Goal: Task Accomplishment & Management: Use online tool/utility

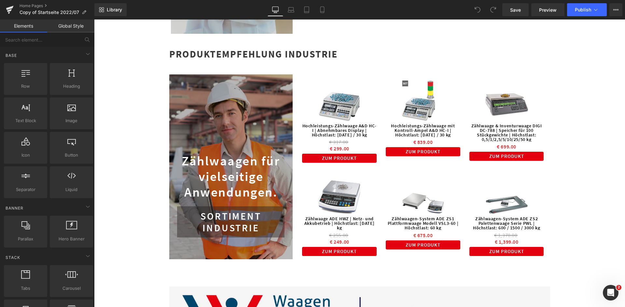
scroll to position [1559, 0]
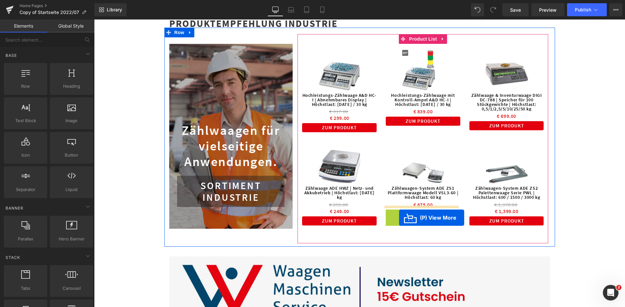
drag, startPoint x: 399, startPoint y: 212, endPoint x: 399, endPoint y: 218, distance: 6.2
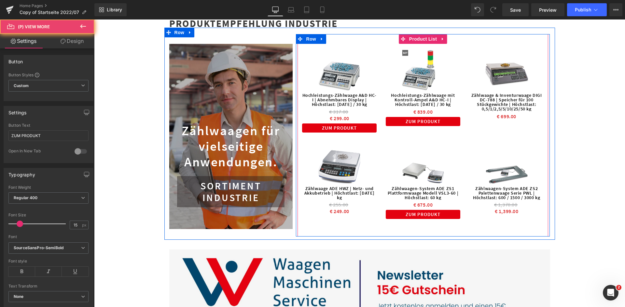
scroll to position [1476, 0]
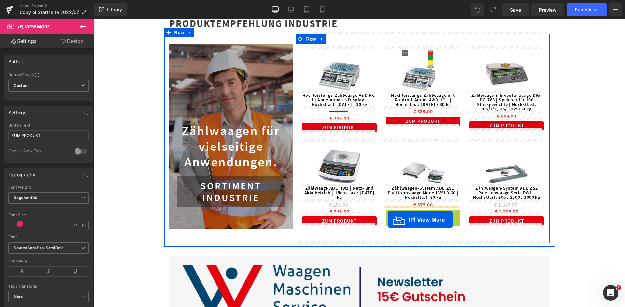
drag, startPoint x: 399, startPoint y: 211, endPoint x: 387, endPoint y: 220, distance: 14.3
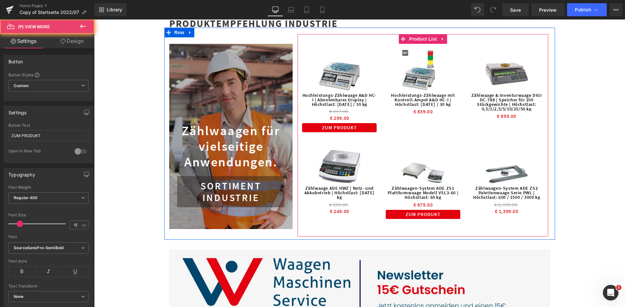
scroll to position [1476, 0]
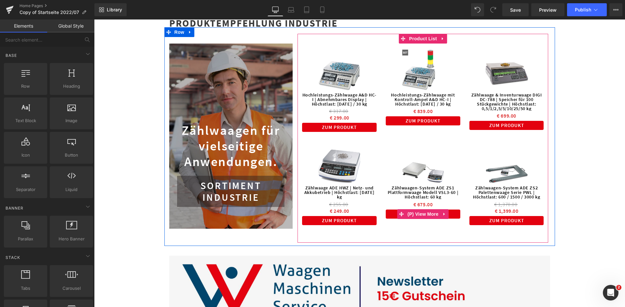
click at [451, 211] on link "ZUM PRODUKT" at bounding box center [422, 214] width 74 height 9
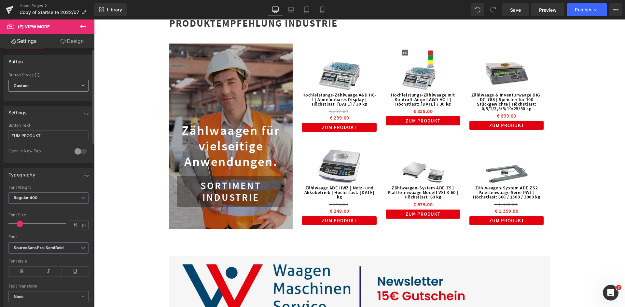
click at [76, 82] on span "Custom Setup Global Style" at bounding box center [48, 86] width 80 height 12
click at [76, 82] on span "Custom Setup Global Style" at bounding box center [46, 86] width 77 height 12
click at [69, 39] on link "Design" at bounding box center [71, 41] width 47 height 15
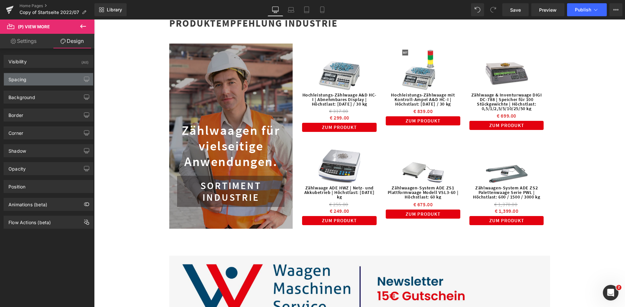
click at [72, 80] on div "Spacing" at bounding box center [48, 79] width 89 height 12
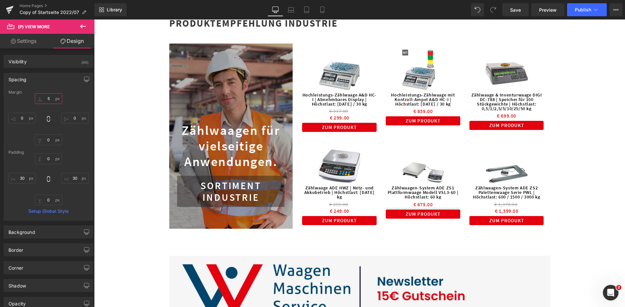
click at [47, 99] on input "text" at bounding box center [48, 98] width 27 height 11
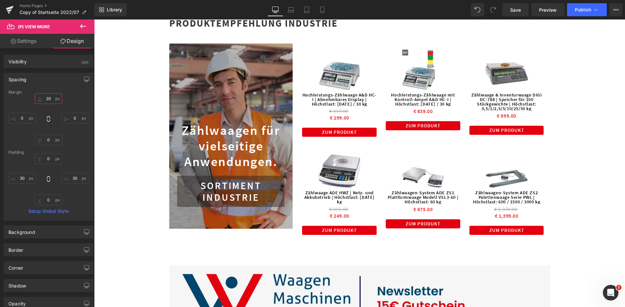
type input "2"
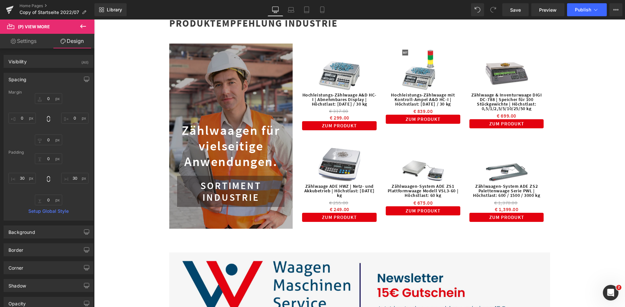
click at [20, 79] on div "Spacing" at bounding box center [17, 77] width 18 height 9
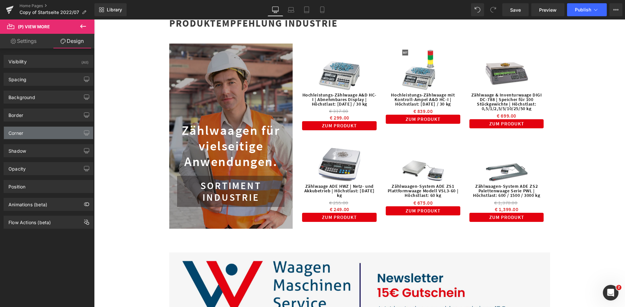
click at [43, 133] on div "Corner" at bounding box center [48, 133] width 89 height 12
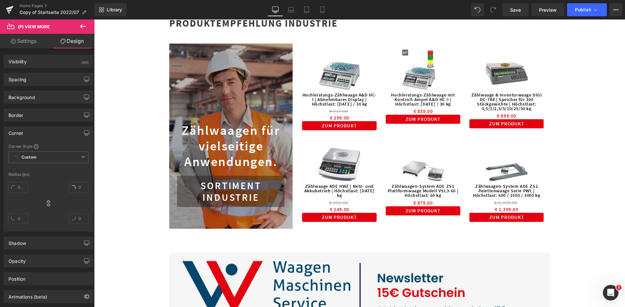
click at [43, 133] on div "Corner" at bounding box center [48, 133] width 89 height 12
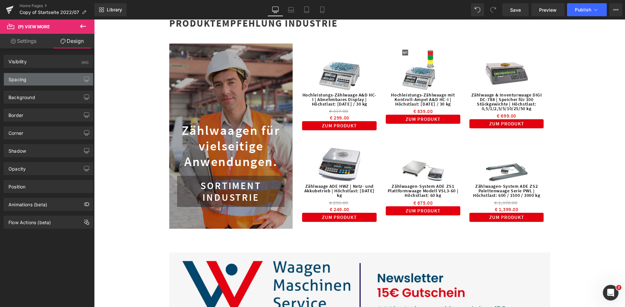
click at [45, 78] on div "Spacing" at bounding box center [48, 79] width 89 height 12
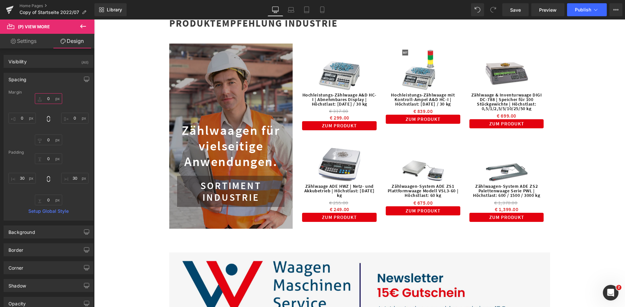
click at [47, 98] on input "text" at bounding box center [48, 98] width 27 height 11
click at [48, 98] on input "text" at bounding box center [48, 98] width 27 height 11
click at [50, 98] on input "text" at bounding box center [48, 98] width 27 height 11
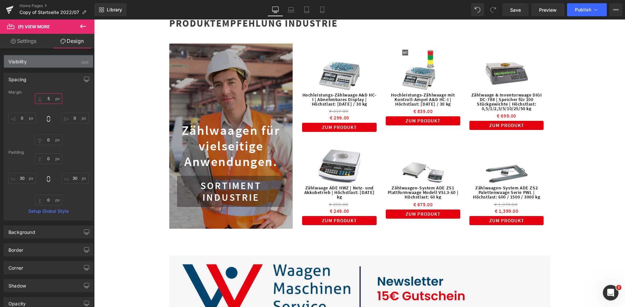
type input "5"
click at [60, 64] on div "Visibility (All)" at bounding box center [48, 61] width 89 height 12
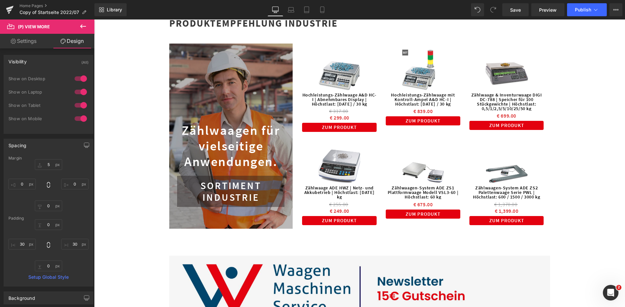
click at [60, 64] on div "Visibility (All)" at bounding box center [48, 61] width 89 height 12
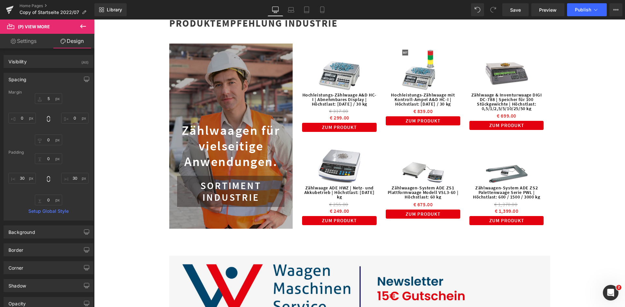
click at [57, 77] on div "Spacing" at bounding box center [48, 79] width 89 height 12
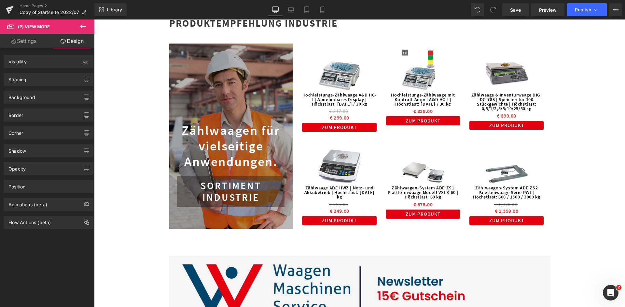
click at [36, 42] on link "Settings" at bounding box center [23, 41] width 47 height 15
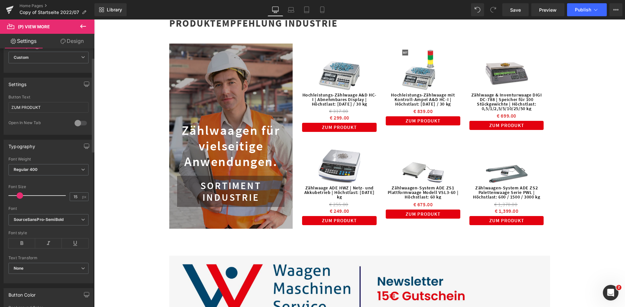
scroll to position [0, 0]
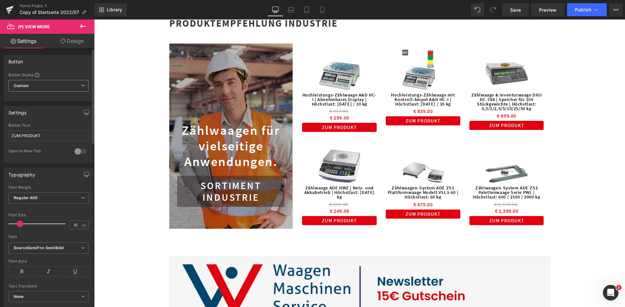
click at [69, 86] on span "Custom Setup Global Style" at bounding box center [48, 86] width 80 height 12
click at [69, 86] on span "Custom Setup Global Style" at bounding box center [46, 86] width 77 height 12
click at [65, 112] on div "Settings" at bounding box center [48, 112] width 89 height 12
click at [21, 112] on div "Settings" at bounding box center [17, 110] width 18 height 9
click at [80, 21] on button at bounding box center [83, 27] width 23 height 14
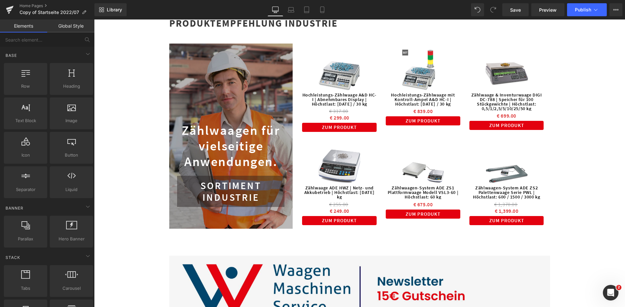
click at [67, 31] on link "Global Style" at bounding box center [70, 26] width 47 height 13
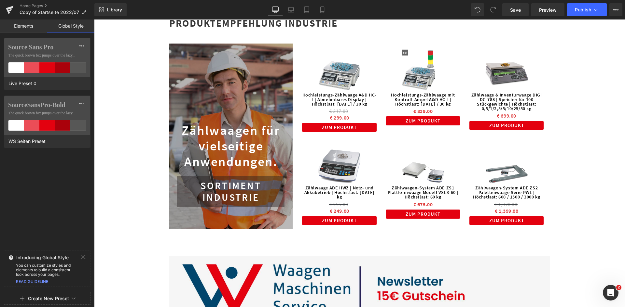
click at [28, 26] on link "Elements" at bounding box center [23, 26] width 47 height 13
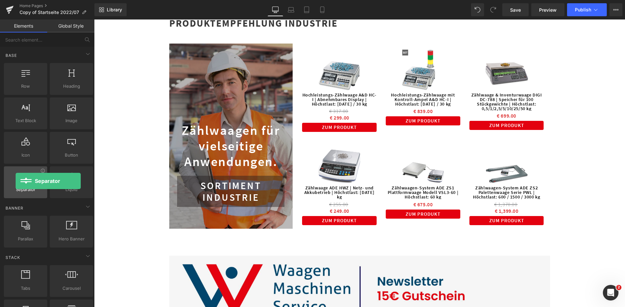
drag, startPoint x: 23, startPoint y: 178, endPoint x: 16, endPoint y: 181, distance: 8.0
click at [16, 181] on div at bounding box center [25, 179] width 39 height 15
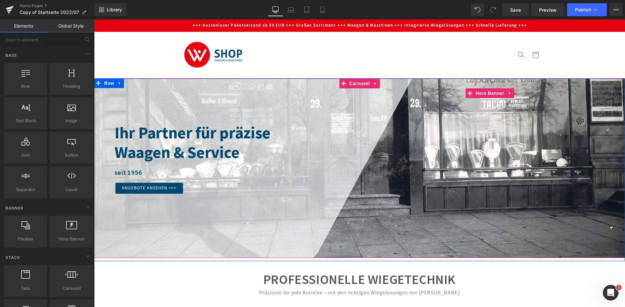
click at [320, 150] on div "Waagen & Service" at bounding box center [370, 153] width 510 height 20
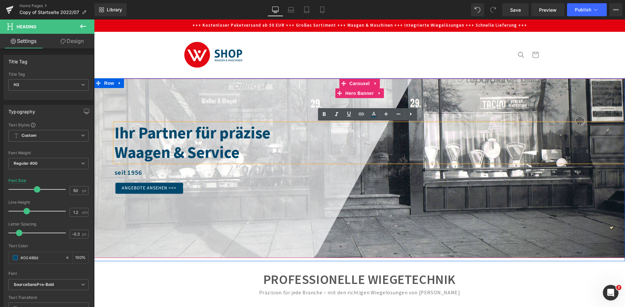
click at [293, 107] on div at bounding box center [359, 169] width 531 height 180
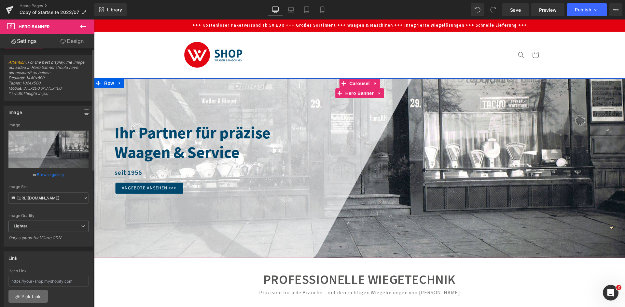
click at [34, 297] on link "Pick Link" at bounding box center [27, 296] width 39 height 13
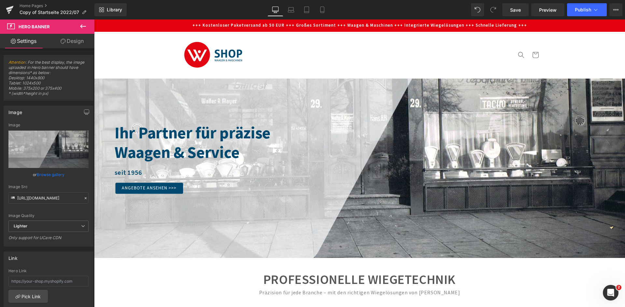
click at [87, 28] on button at bounding box center [83, 27] width 23 height 14
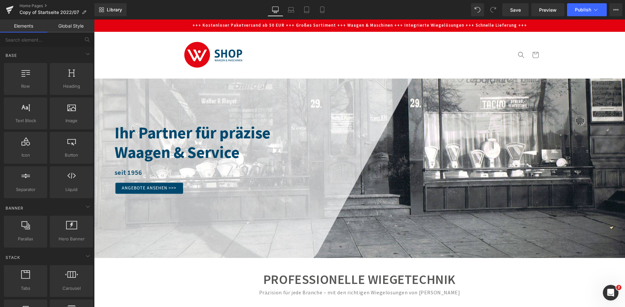
drag, startPoint x: 142, startPoint y: 21, endPoint x: 158, endPoint y: 37, distance: 22.1
click at [158, 37] on sticky-header "Plattformwaagen Zählwaagen [GEOGRAPHIC_DATA] [GEOGRAPHIC_DATA] Mobile Waagen Mo…" at bounding box center [359, 55] width 531 height 47
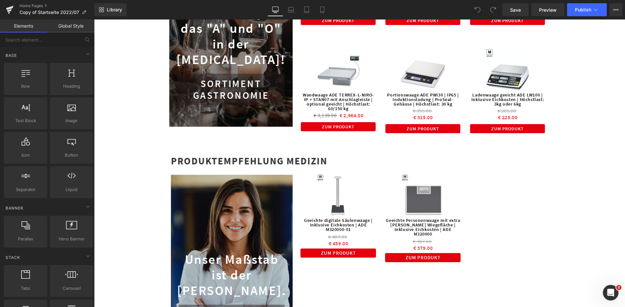
scroll to position [1171, 0]
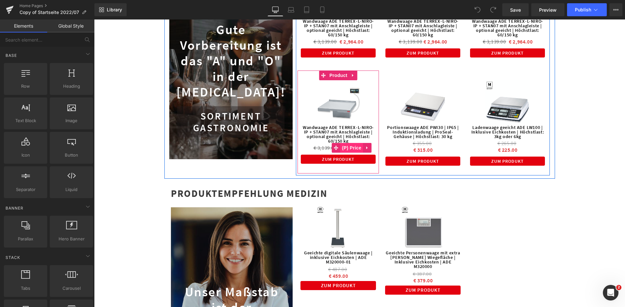
click at [340, 146] on span "(P) Price" at bounding box center [351, 148] width 23 height 10
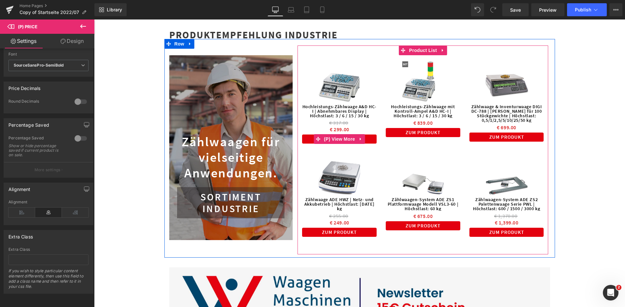
scroll to position [1562, 0]
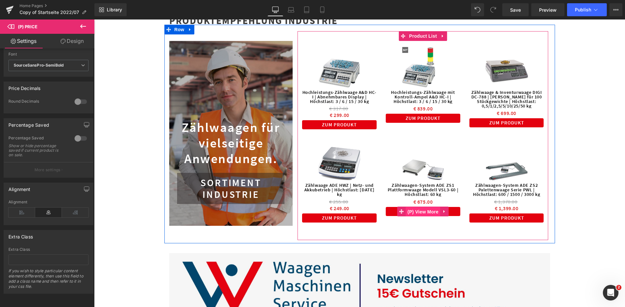
click at [408, 210] on span "(P) View More" at bounding box center [423, 212] width 34 height 10
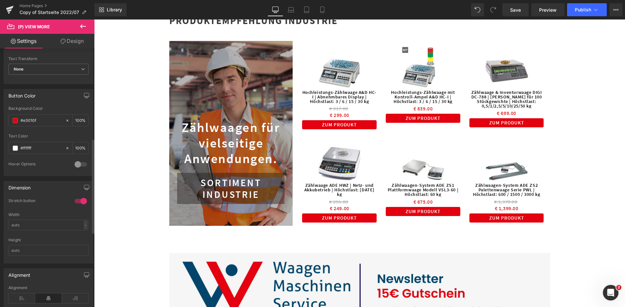
scroll to position [451, 0]
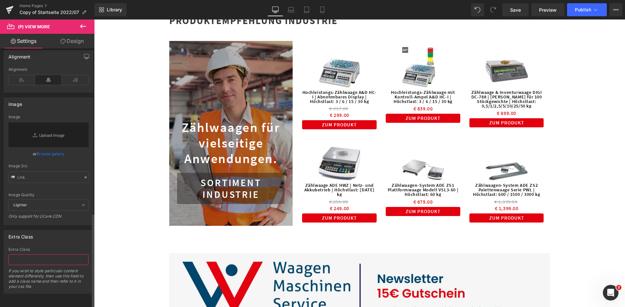
click at [33, 257] on input "text" at bounding box center [48, 260] width 80 height 11
click at [80, 25] on icon at bounding box center [83, 26] width 8 height 8
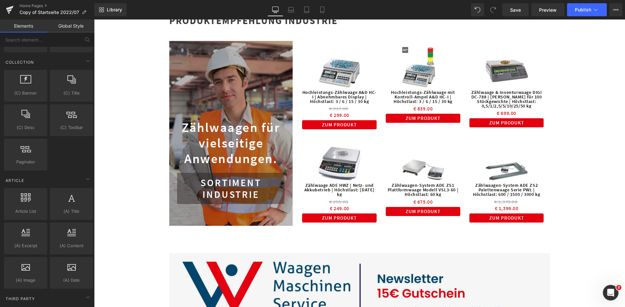
scroll to position [1105, 0]
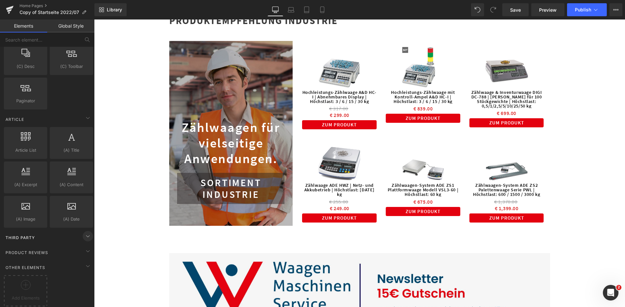
click at [87, 233] on icon at bounding box center [88, 237] width 8 height 8
click at [85, 233] on icon at bounding box center [88, 237] width 8 height 8
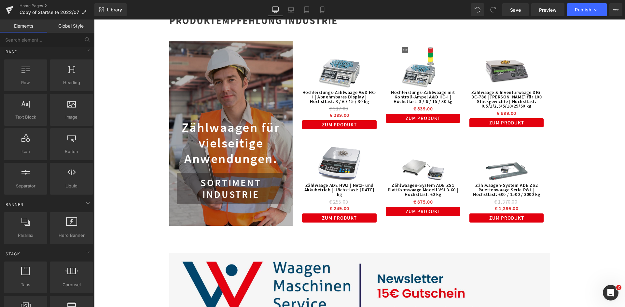
scroll to position [0, 0]
click at [43, 39] on input "text" at bounding box center [40, 40] width 80 height 14
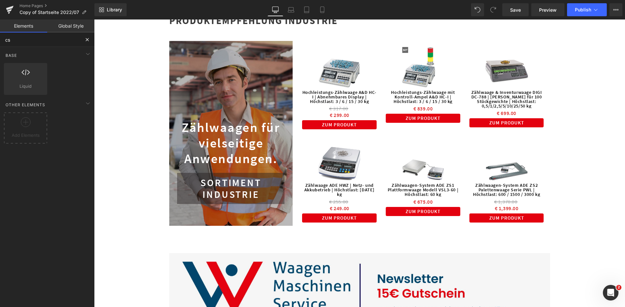
type input "c"
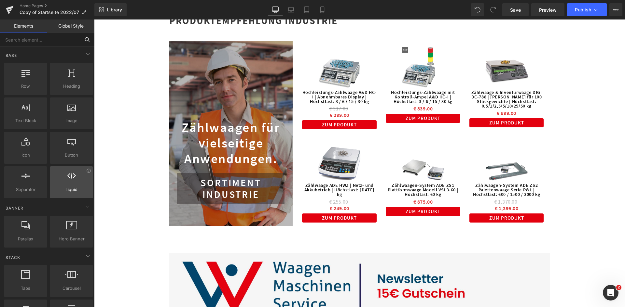
click at [74, 179] on div at bounding box center [71, 179] width 39 height 15
click at [72, 180] on icon at bounding box center [71, 176] width 8 height 8
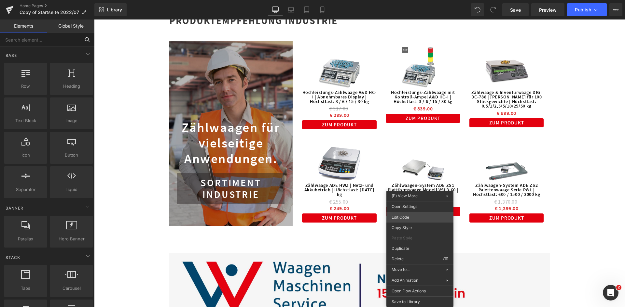
click at [426, 0] on div "Liquid You are previewing how the will restyle your page. You can not edit Elem…" at bounding box center [312, 0] width 625 height 0
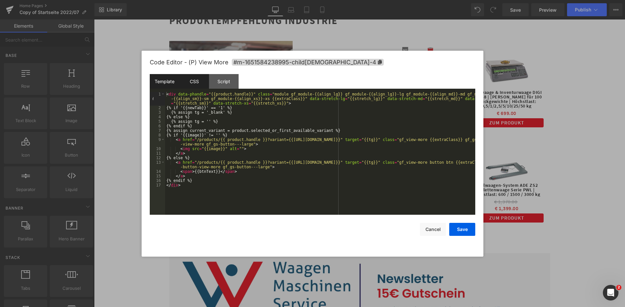
click at [195, 77] on div "CSS" at bounding box center [194, 81] width 30 height 15
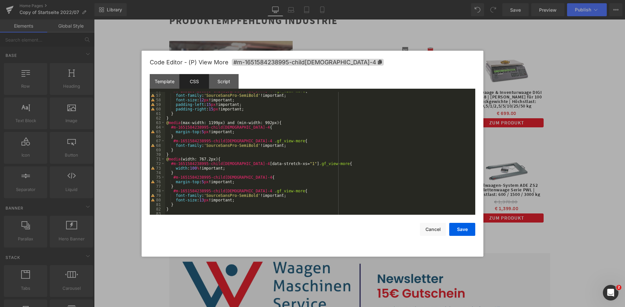
scroll to position [255, 0]
click at [463, 232] on button "Save" at bounding box center [462, 229] width 26 height 13
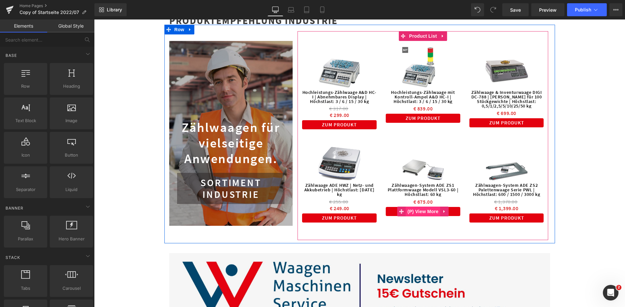
click at [409, 209] on span "(P) View More" at bounding box center [423, 212] width 34 height 10
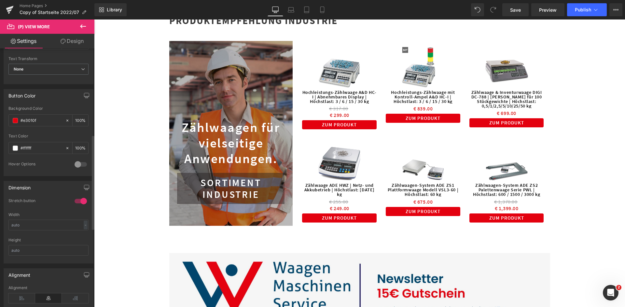
scroll to position [451, 0]
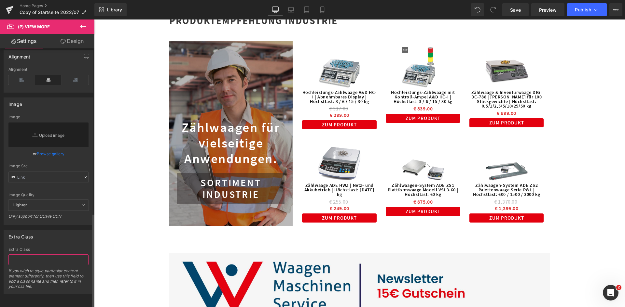
click at [27, 255] on input "text" at bounding box center [48, 260] width 80 height 11
type input "Zählwaagen_Button"
click at [32, 291] on div "Button Button Styles Custom Custom Setup Global Style Custom Setup Global Style…" at bounding box center [48, 179] width 97 height 262
click at [54, 257] on input "Zählwaagen_Button" at bounding box center [48, 260] width 80 height 11
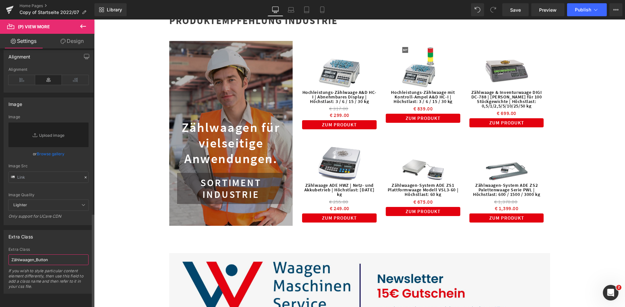
click at [54, 257] on input "Zählwaagen_Button" at bounding box center [48, 260] width 80 height 11
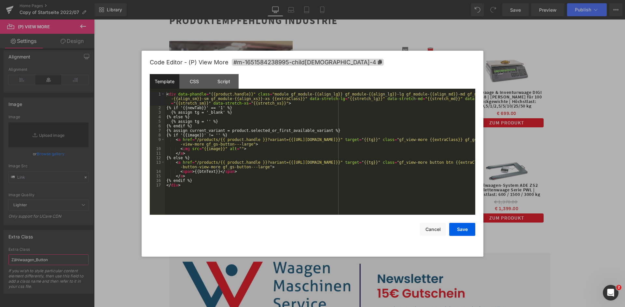
click at [417, 0] on div "(P) View More You are previewing how the will restyle your page. You can not ed…" at bounding box center [312, 0] width 625 height 0
click at [197, 81] on div "CSS" at bounding box center [194, 81] width 30 height 15
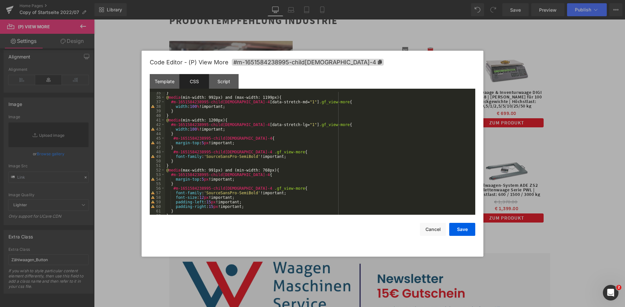
scroll to position [255, 0]
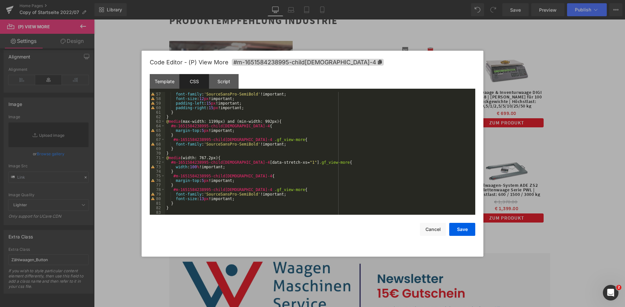
click at [196, 206] on div "font-family : ' SourceSansPro-SemiBold ' !important; font-size : 12 px !importa…" at bounding box center [318, 158] width 307 height 132
click at [175, 208] on div "font-family : ' SourceSansPro-SemiBold ' !important; font-size : 12 px !importa…" at bounding box center [318, 158] width 307 height 132
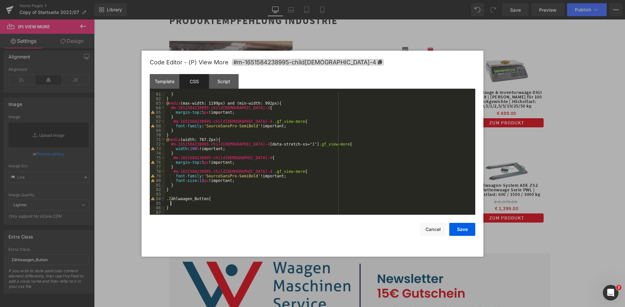
scroll to position [273, 0]
click at [204, 199] on div "} } @ media (max-width: 1199px) and (min-width: 992px) { #m-1651584238995-child…" at bounding box center [318, 158] width 307 height 132
click at [41, 253] on div at bounding box center [312, 153] width 625 height 307
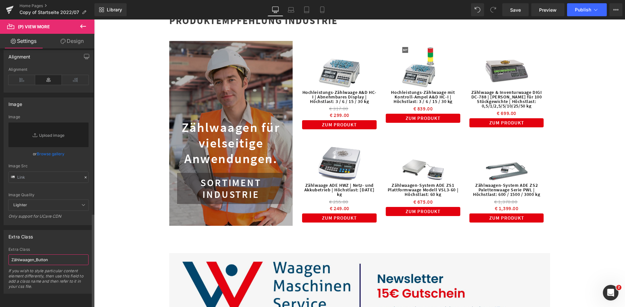
click at [16, 256] on input "Zählwaagen_Button" at bounding box center [48, 260] width 80 height 11
type input "Zahlwaagen_Button"
click at [34, 304] on div "Button Button Styles Custom Custom Setup Global Style Custom Setup Global Style…" at bounding box center [48, 179] width 97 height 262
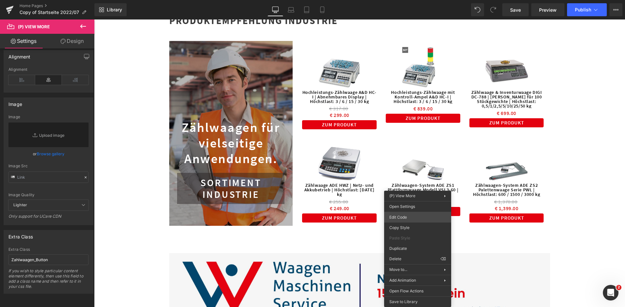
click at [411, 0] on div "(P) View More You are previewing how the will restyle your page. You can not ed…" at bounding box center [312, 0] width 625 height 0
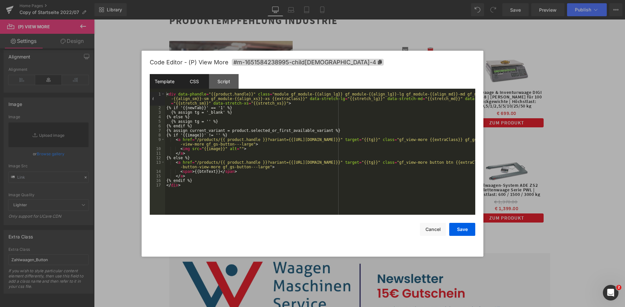
click at [196, 79] on div "CSS" at bounding box center [194, 81] width 30 height 15
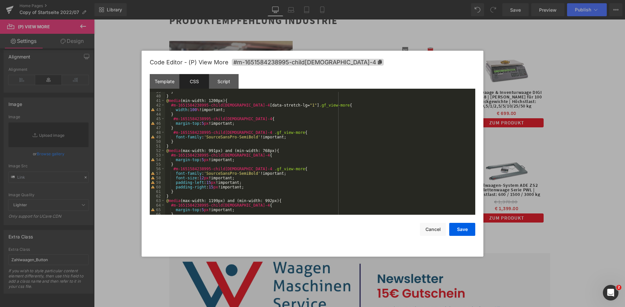
scroll to position [255, 0]
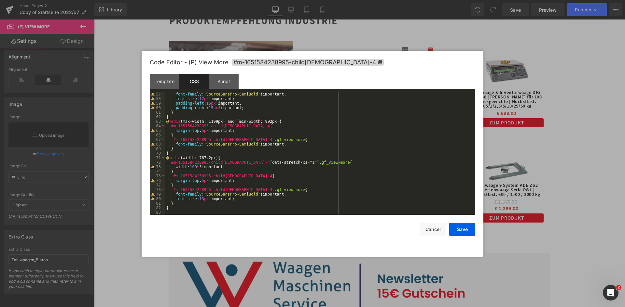
click at [181, 210] on div "font-family : ' SourceSansPro-SemiBold ' !important; font-size : 12 px !importa…" at bounding box center [318, 158] width 307 height 132
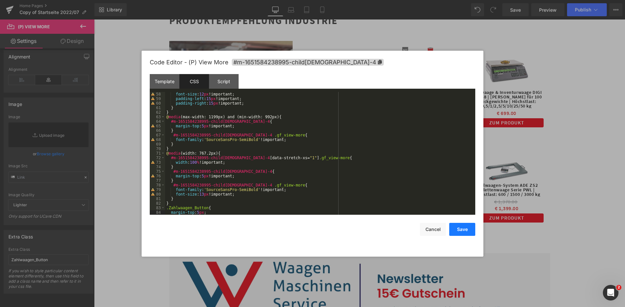
click at [462, 228] on button "Save" at bounding box center [462, 229] width 26 height 13
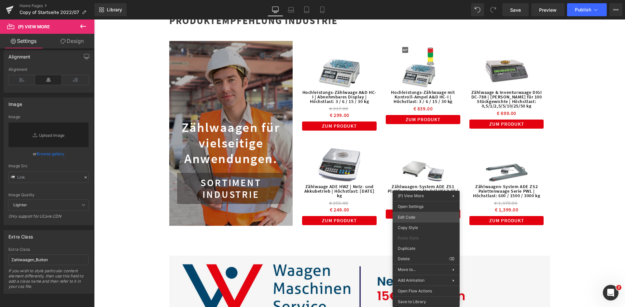
click at [417, 0] on div "(P) View More You are previewing how the will restyle your page. You can not ed…" at bounding box center [312, 0] width 625 height 0
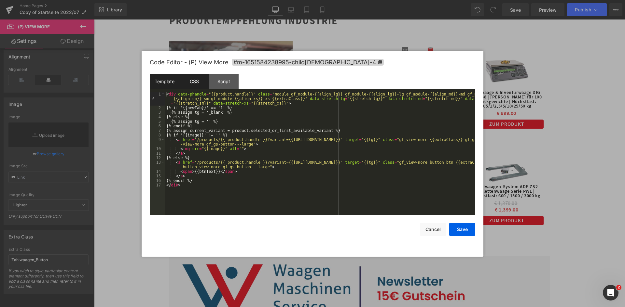
click at [196, 80] on div "CSS" at bounding box center [194, 81] width 30 height 15
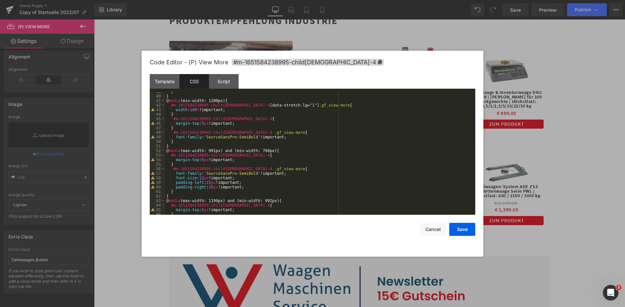
scroll to position [269, 0]
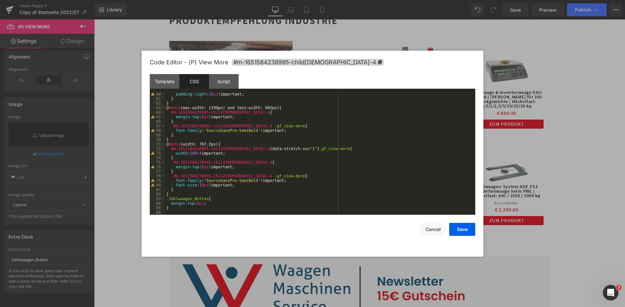
click at [198, 204] on div "padding-right : 15 px !important; } } @ media (max-width: 1199px) and (min-widt…" at bounding box center [318, 158] width 307 height 132
click at [456, 226] on button "Save" at bounding box center [462, 229] width 26 height 13
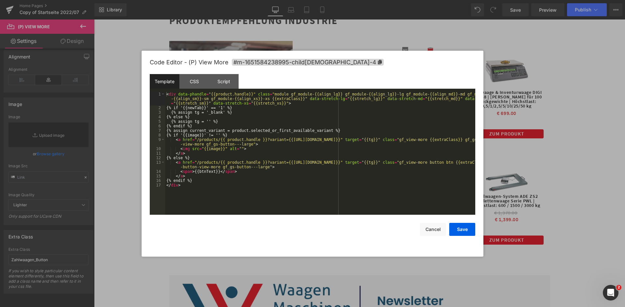
click at [416, 0] on div "(P) View More You are previewing how the will restyle your page. You can not ed…" at bounding box center [312, 0] width 625 height 0
click at [205, 84] on div "CSS" at bounding box center [194, 81] width 30 height 15
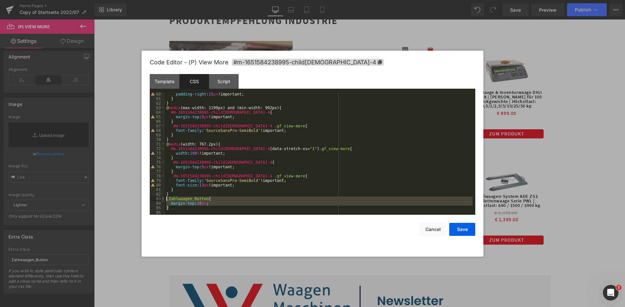
drag, startPoint x: 172, startPoint y: 207, endPoint x: 164, endPoint y: 200, distance: 10.9
click at [164, 200] on pre "60 61 62 63 64 65 66 67 68 69 70 71 72 73 74 75 76 77 78 79 80 81 82 83 84 85 8…" at bounding box center [312, 153] width 325 height 123
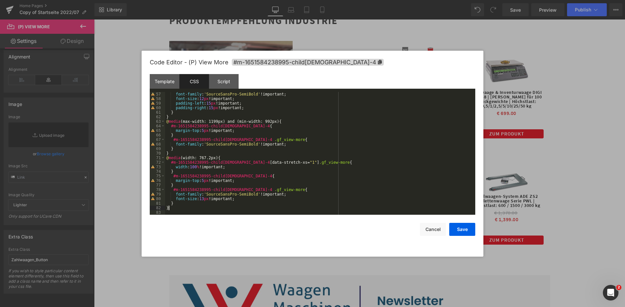
scroll to position [255, 0]
click at [456, 231] on button "Save" at bounding box center [462, 229] width 26 height 13
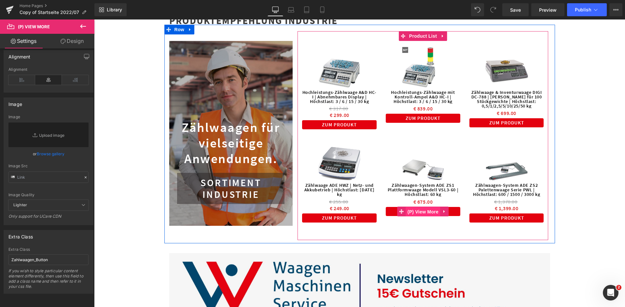
click at [420, 209] on span "(P) View More" at bounding box center [423, 212] width 34 height 10
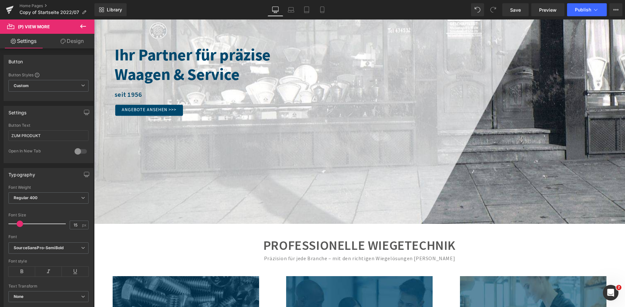
scroll to position [0, 0]
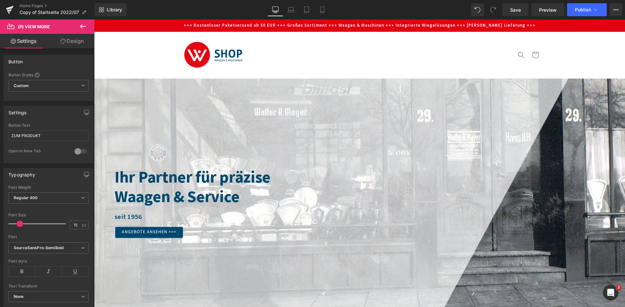
click at [79, 28] on icon at bounding box center [83, 26] width 8 height 8
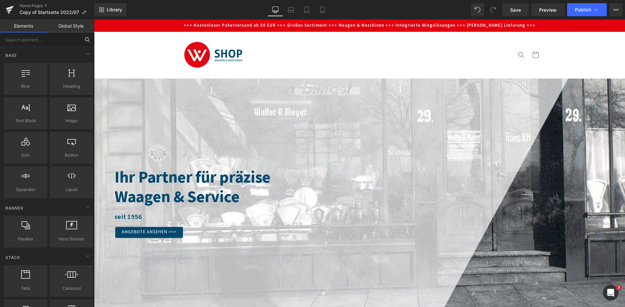
click at [45, 35] on input "text" at bounding box center [40, 40] width 80 height 14
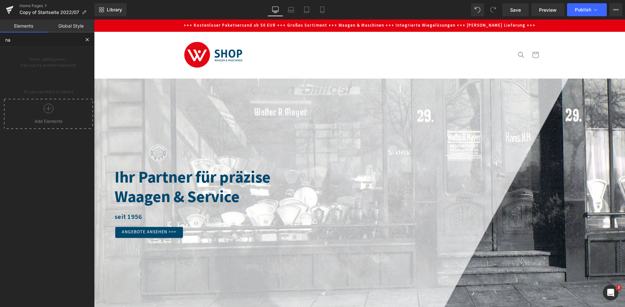
type input "n"
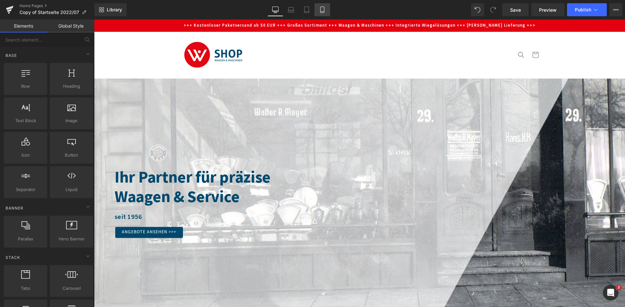
click at [318, 10] on link "Mobile" at bounding box center [322, 9] width 16 height 13
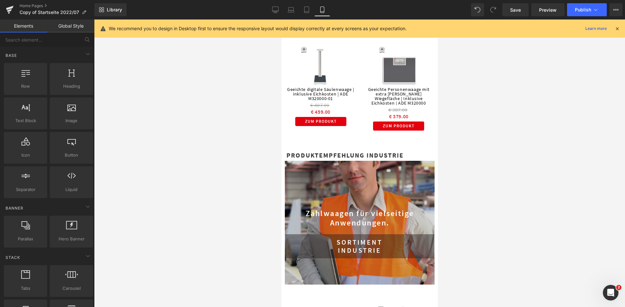
scroll to position [1562, 0]
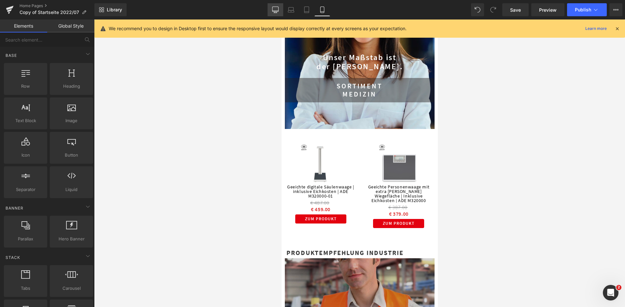
click at [274, 10] on icon at bounding box center [275, 10] width 7 height 7
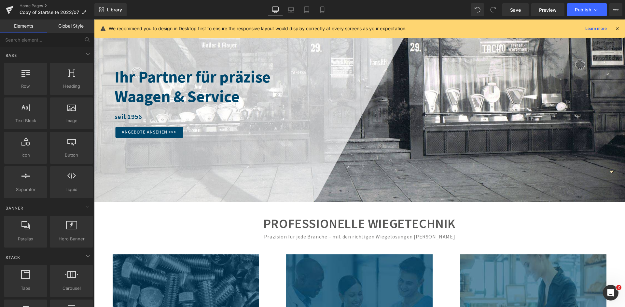
scroll to position [0, 0]
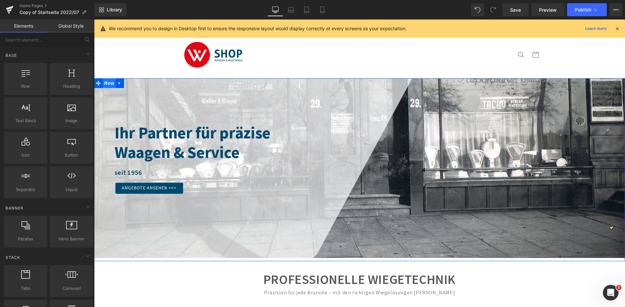
click at [102, 81] on span "Row" at bounding box center [108, 83] width 13 height 10
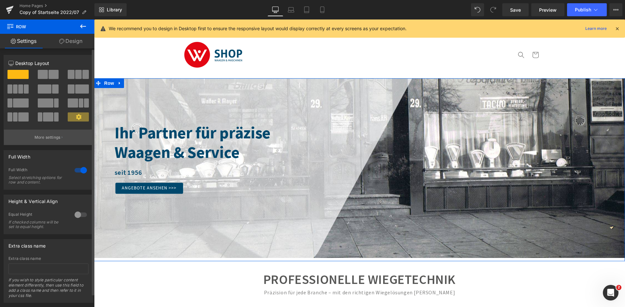
click at [48, 138] on p "More settings" at bounding box center [47, 138] width 26 height 6
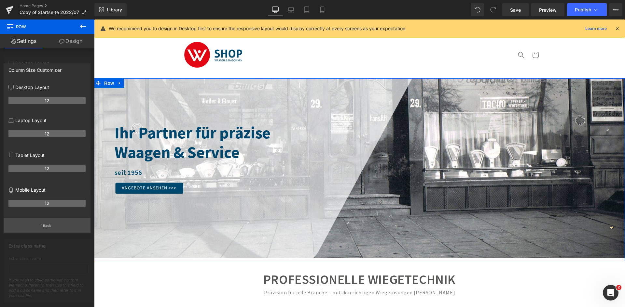
click at [44, 222] on button "Back" at bounding box center [47, 225] width 87 height 15
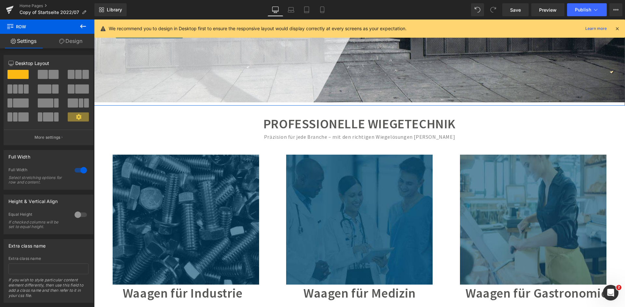
scroll to position [163, 0]
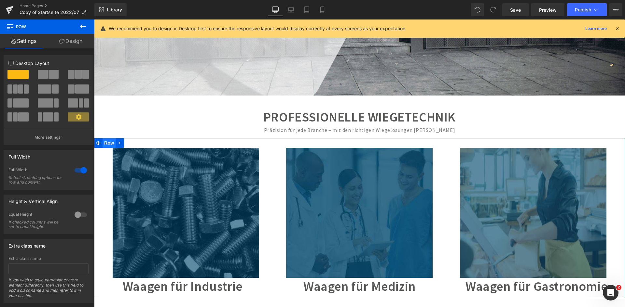
click at [104, 144] on span "Row" at bounding box center [108, 143] width 13 height 10
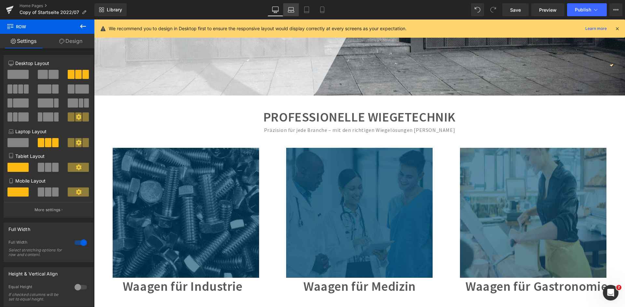
click at [291, 11] on icon at bounding box center [291, 11] width 1 height 0
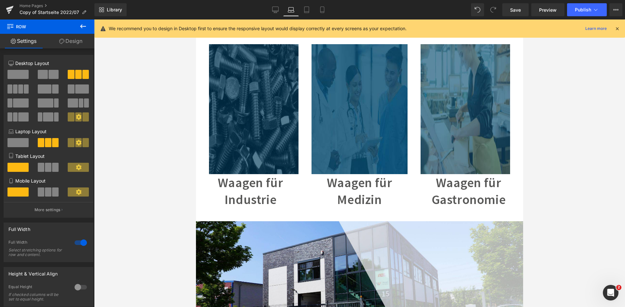
scroll to position [98, 0]
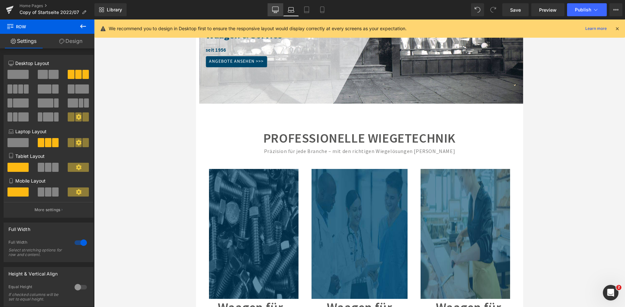
click at [277, 10] on icon at bounding box center [275, 10] width 7 height 7
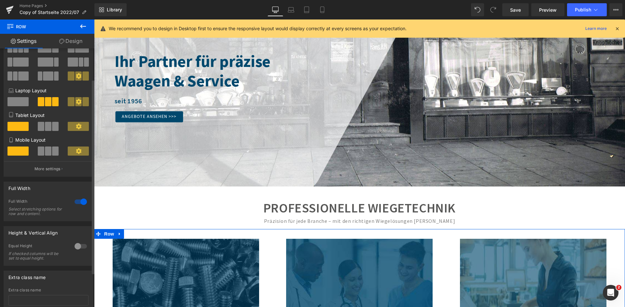
scroll to position [0, 0]
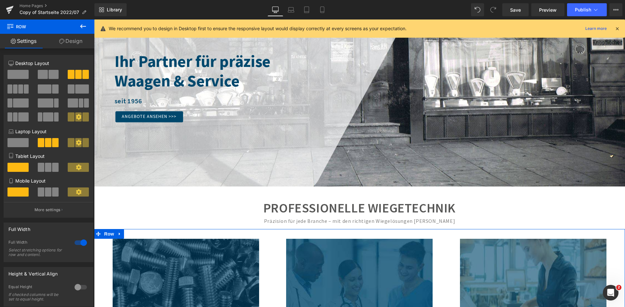
click at [76, 40] on link "Design" at bounding box center [70, 41] width 47 height 15
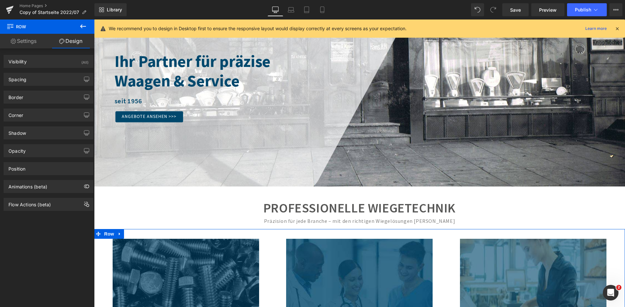
click at [33, 40] on link "Settings" at bounding box center [23, 41] width 47 height 15
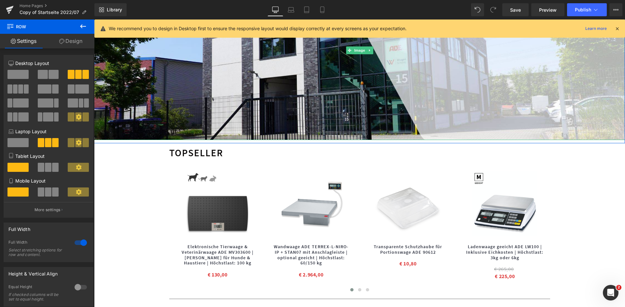
scroll to position [521, 0]
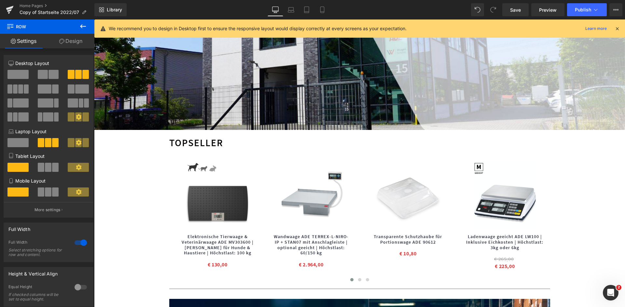
click at [84, 23] on icon at bounding box center [83, 26] width 8 height 8
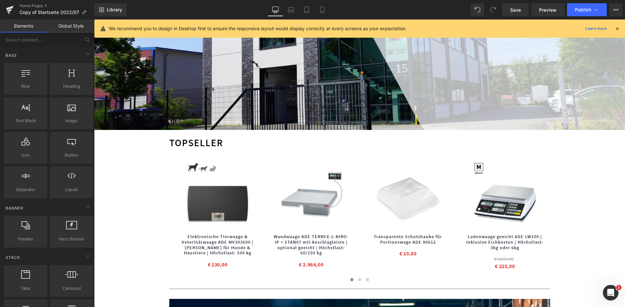
click at [618, 28] on icon at bounding box center [617, 29] width 6 height 6
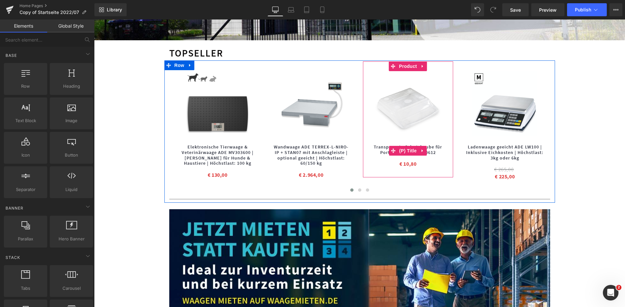
scroll to position [610, 0]
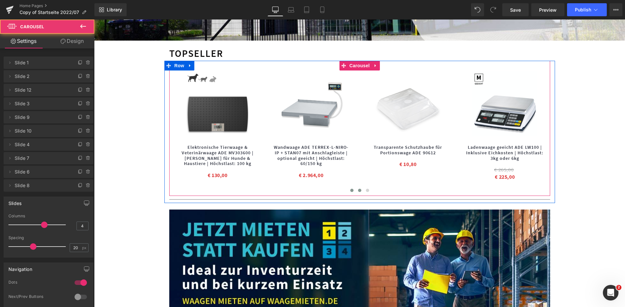
click at [358, 189] on span at bounding box center [359, 190] width 3 height 3
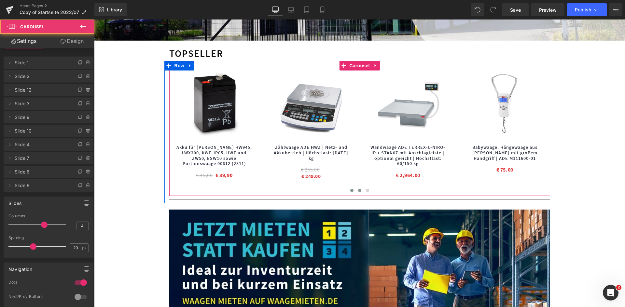
click at [348, 187] on button at bounding box center [352, 190] width 8 height 7
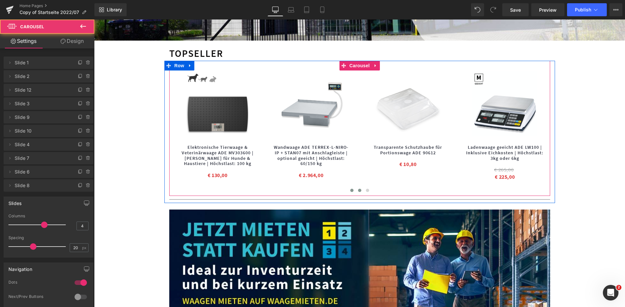
click at [358, 189] on span at bounding box center [359, 190] width 3 height 3
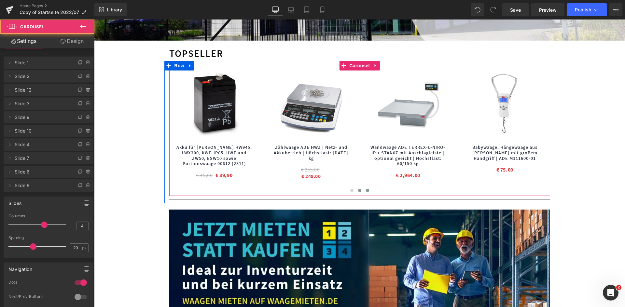
click at [366, 190] on button at bounding box center [367, 190] width 8 height 7
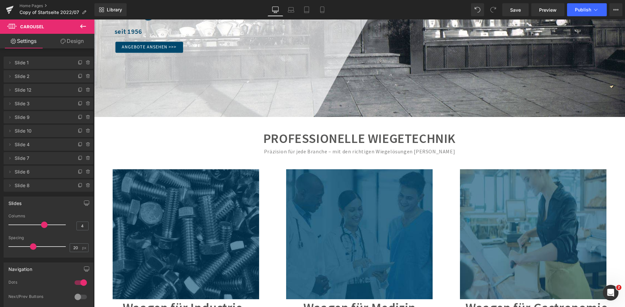
scroll to position [0, 0]
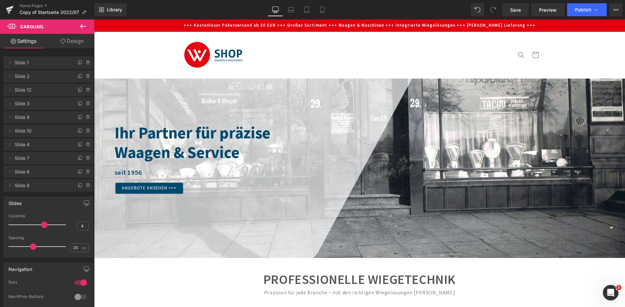
click at [81, 25] on icon at bounding box center [83, 26] width 8 height 8
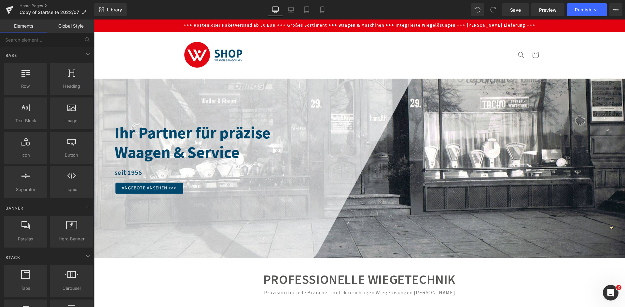
drag, startPoint x: 147, startPoint y: 34, endPoint x: 182, endPoint y: 36, distance: 34.9
click at [182, 36] on header "Plattformwaagen Zählwaagen [GEOGRAPHIC_DATA] [GEOGRAPHIC_DATA] Mobile Waagen Mo…" at bounding box center [359, 55] width 390 height 46
click at [73, 28] on link "Global Style" at bounding box center [70, 26] width 47 height 13
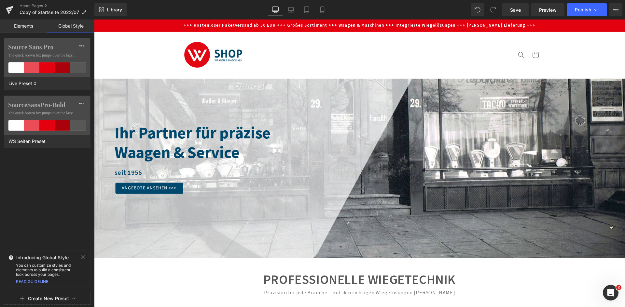
click at [34, 27] on link "Elements" at bounding box center [23, 26] width 47 height 13
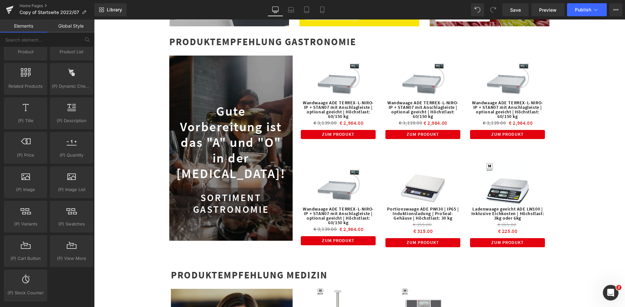
scroll to position [1021, 0]
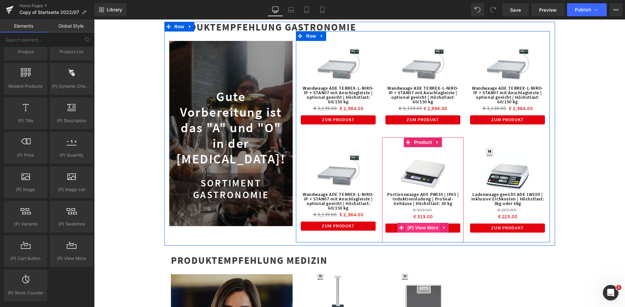
click at [427, 224] on span "(P) View More" at bounding box center [423, 228] width 34 height 10
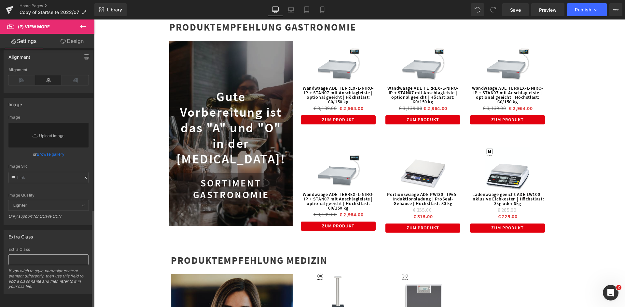
scroll to position [424, 0]
click at [34, 255] on input "text" at bounding box center [48, 260] width 80 height 11
type input "Produkt_Redirect"
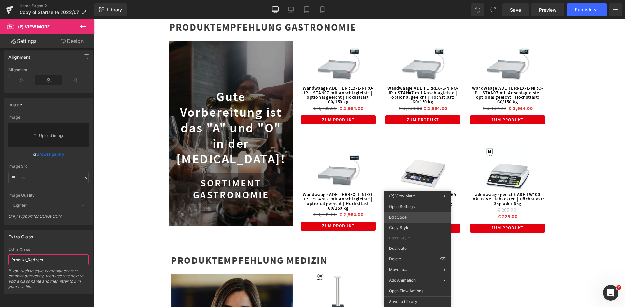
click at [415, 0] on div "(P) View More You are previewing how the will restyle your page. You can not ed…" at bounding box center [312, 0] width 625 height 0
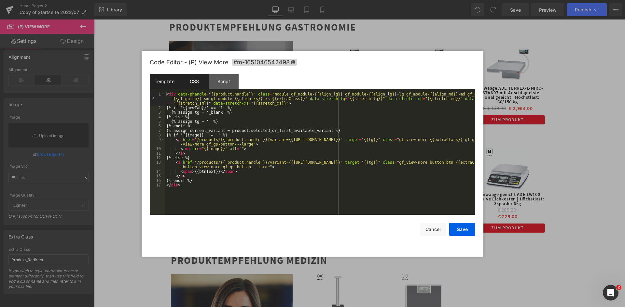
click at [198, 80] on div "CSS" at bounding box center [194, 81] width 30 height 15
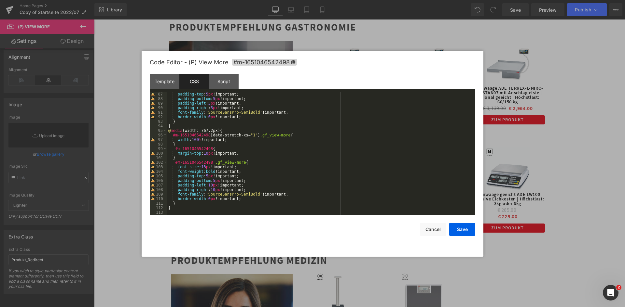
scroll to position [392, 0]
click at [196, 209] on div "padding-top : 5 px !important; padding-bottom : 5 px !important; padding-left :…" at bounding box center [319, 158] width 305 height 132
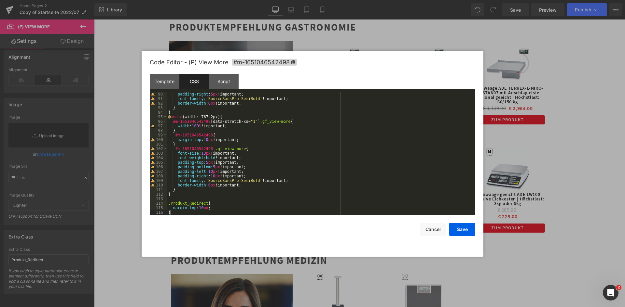
scroll to position [410, 0]
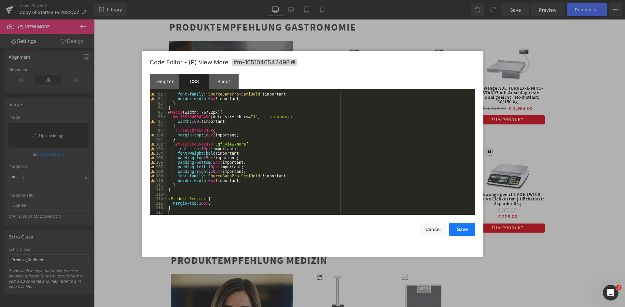
click at [465, 234] on button "Save" at bounding box center [462, 229] width 26 height 13
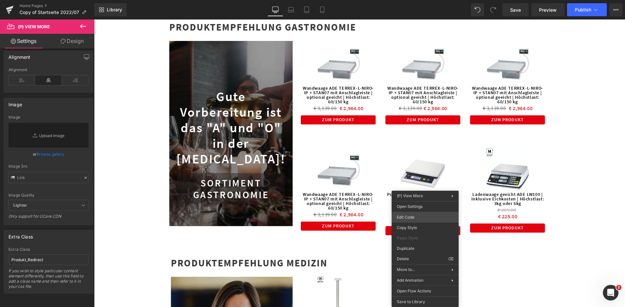
click at [422, 0] on div "(P) View More You are previewing how the will restyle your page. You can not ed…" at bounding box center [312, 0] width 625 height 0
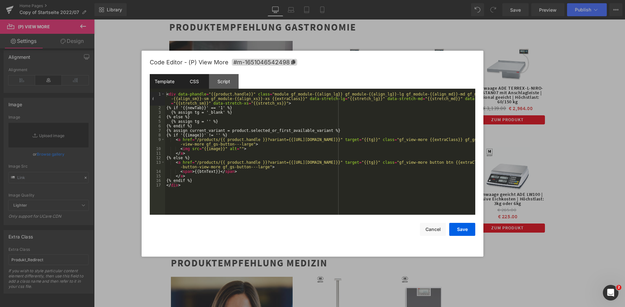
click at [198, 81] on div "CSS" at bounding box center [194, 81] width 30 height 15
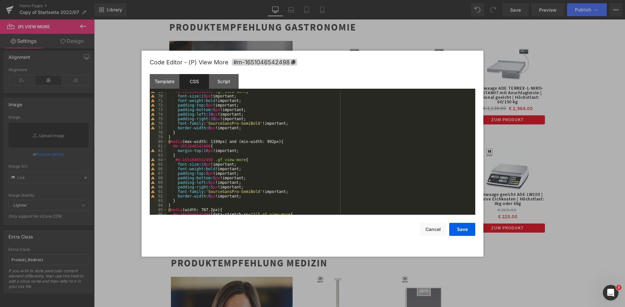
scroll to position [405, 0]
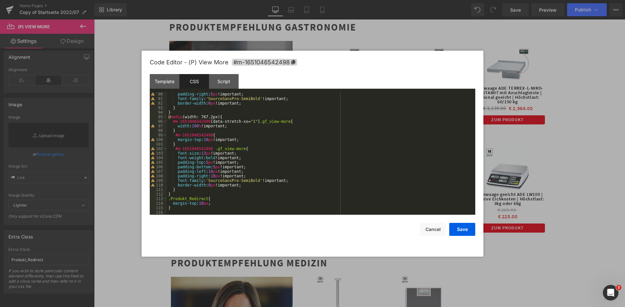
click at [201, 206] on div "padding-right : 5 px !important; font-family : ' SourceSansPro-SemiBold ' !impo…" at bounding box center [319, 158] width 305 height 132
click at [200, 205] on div "padding-right : 5 px !important; font-family : ' SourceSansPro-SemiBold ' !impo…" at bounding box center [319, 158] width 305 height 132
click at [458, 229] on button "Save" at bounding box center [462, 229] width 26 height 13
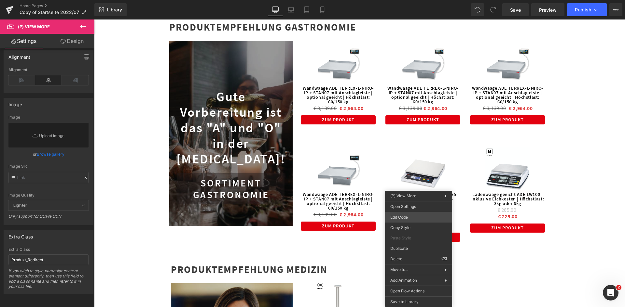
click at [414, 0] on div "(P) View More You are previewing how the will restyle your page. You can not ed…" at bounding box center [312, 0] width 625 height 0
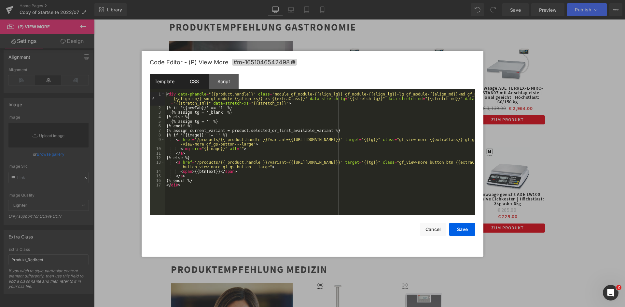
click at [201, 81] on div "CSS" at bounding box center [194, 81] width 30 height 15
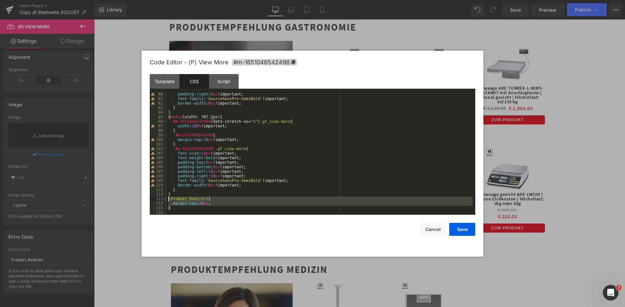
drag, startPoint x: 180, startPoint y: 210, endPoint x: 166, endPoint y: 201, distance: 16.4
click at [166, 201] on pre "90 91 92 93 94 95 96 97 98 99 100 101 102 103 104 105 106 107 108 109 110 111 1…" at bounding box center [312, 153] width 325 height 123
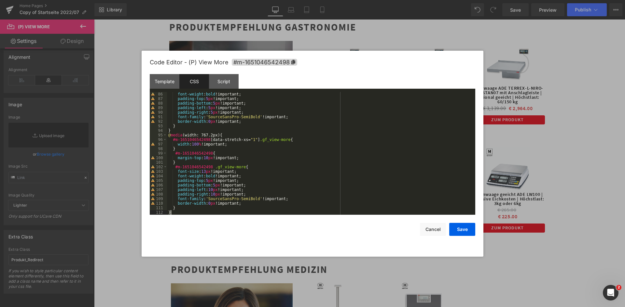
scroll to position [387, 0]
click at [460, 227] on button "Save" at bounding box center [462, 229] width 26 height 13
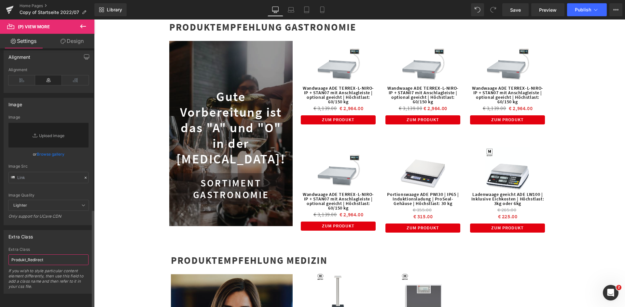
click at [52, 255] on input "Produkt_Redirect" at bounding box center [48, 260] width 80 height 11
type input "..."
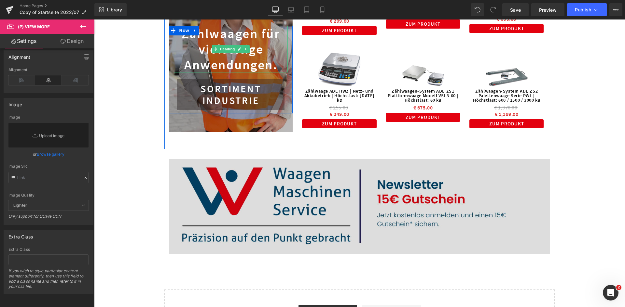
scroll to position [1574, 0]
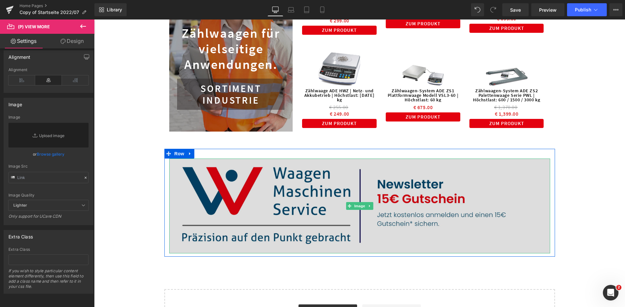
click at [178, 171] on img at bounding box center [359, 206] width 381 height 95
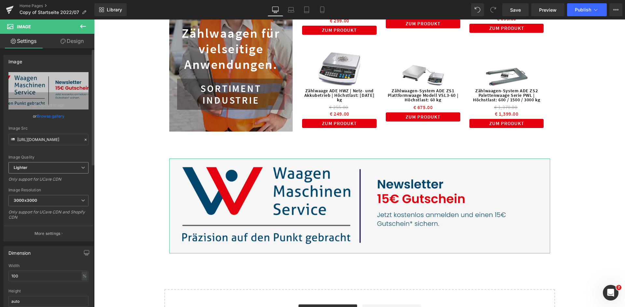
click at [81, 169] on icon at bounding box center [83, 168] width 4 height 4
click at [79, 169] on icon at bounding box center [80, 168] width 4 height 4
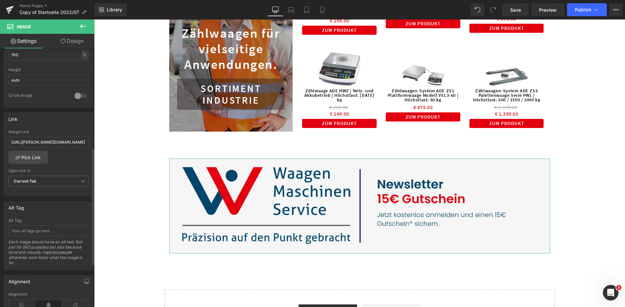
scroll to position [221, 0]
click at [87, 26] on icon at bounding box center [83, 26] width 8 height 8
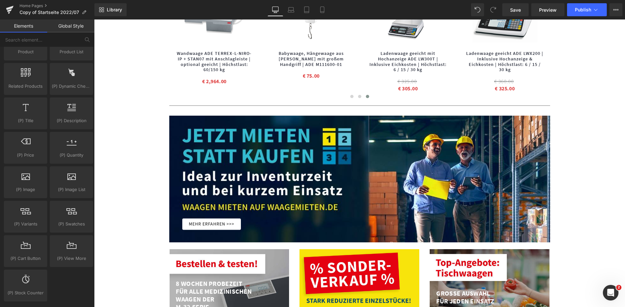
scroll to position [716, 0]
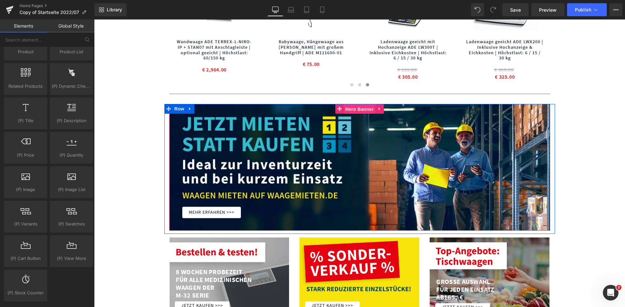
click at [348, 105] on span "Hero Banner" at bounding box center [360, 109] width 32 height 10
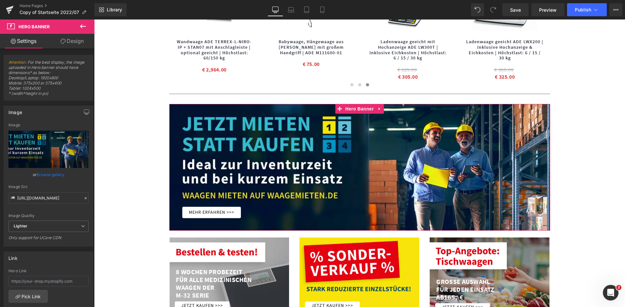
click at [76, 43] on link "Design" at bounding box center [71, 41] width 47 height 15
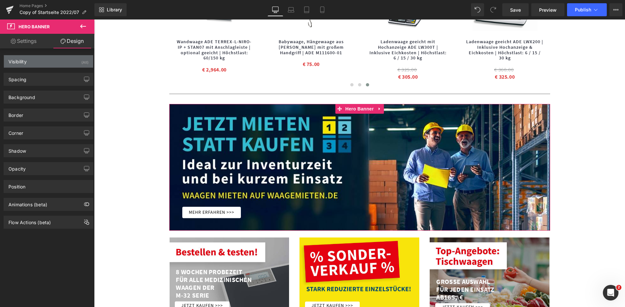
click at [55, 63] on div "Visibility (All)" at bounding box center [48, 61] width 89 height 12
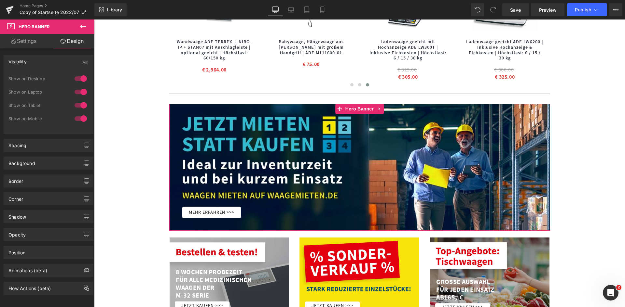
click at [55, 63] on div "Visibility (All)" at bounding box center [48, 61] width 89 height 12
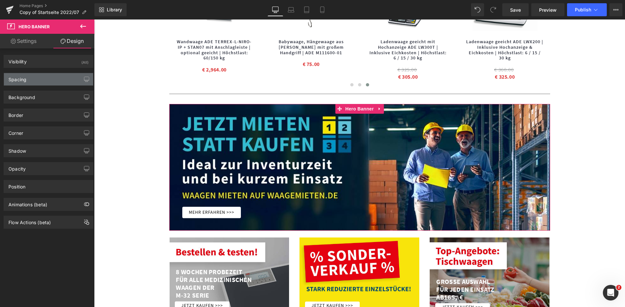
click at [54, 80] on div "Spacing" at bounding box center [48, 79] width 89 height 12
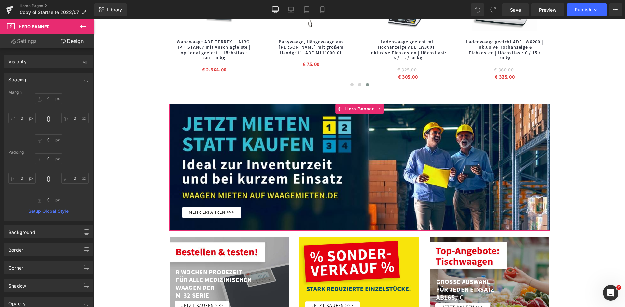
click at [54, 80] on div "Spacing" at bounding box center [48, 79] width 89 height 12
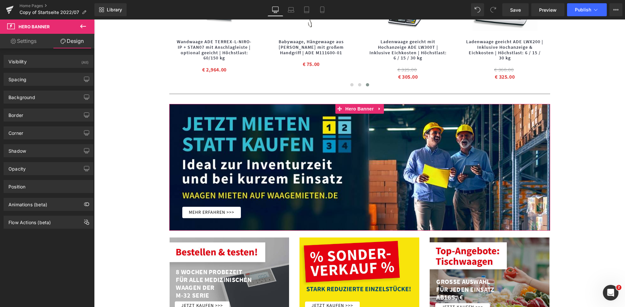
click at [33, 43] on link "Settings" at bounding box center [23, 41] width 47 height 15
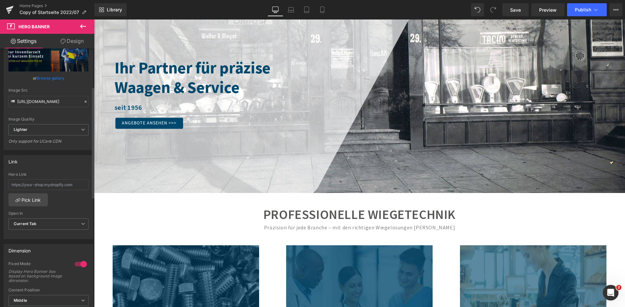
scroll to position [85, 0]
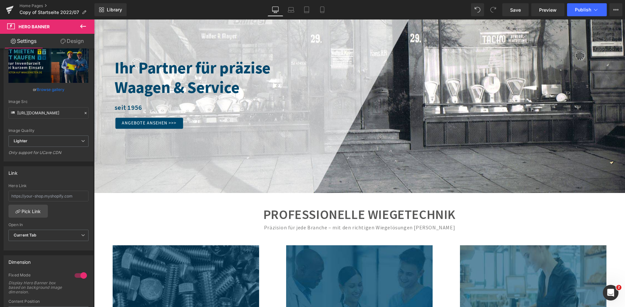
click at [83, 25] on icon at bounding box center [83, 26] width 8 height 8
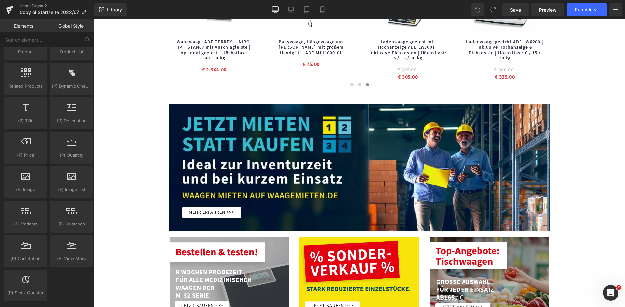
scroll to position [748, 0]
